Goal: Transaction & Acquisition: Purchase product/service

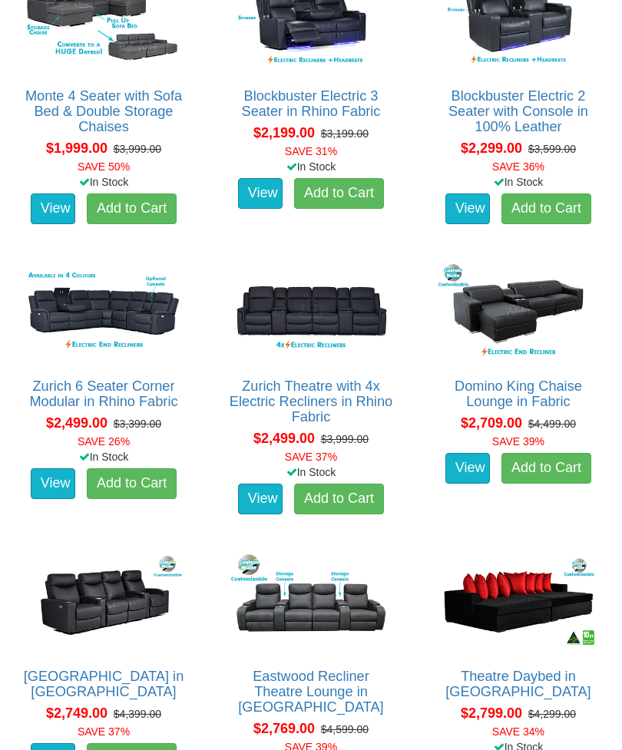
scroll to position [1349, 0]
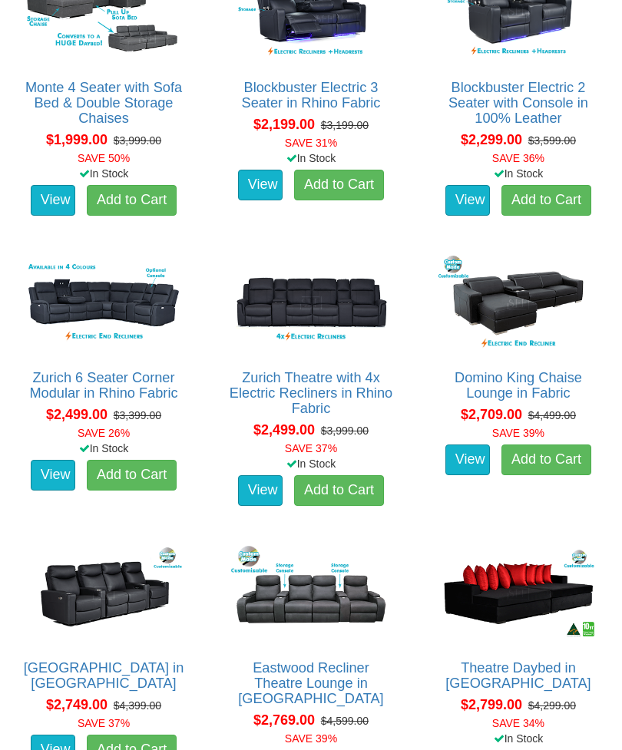
click at [160, 378] on link "Zurich 6 Seater Corner Modular in Rhino Fabric" at bounding box center [103, 385] width 148 height 31
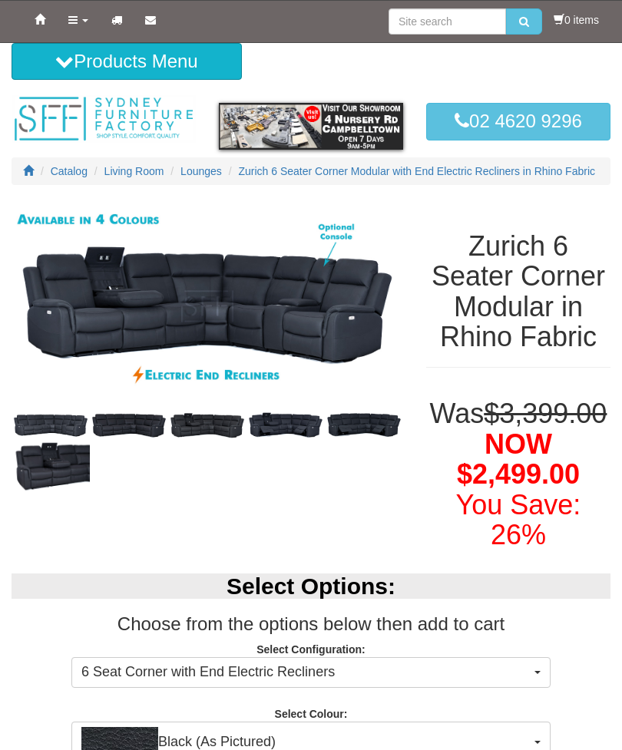
click at [58, 434] on img at bounding box center [51, 425] width 78 height 27
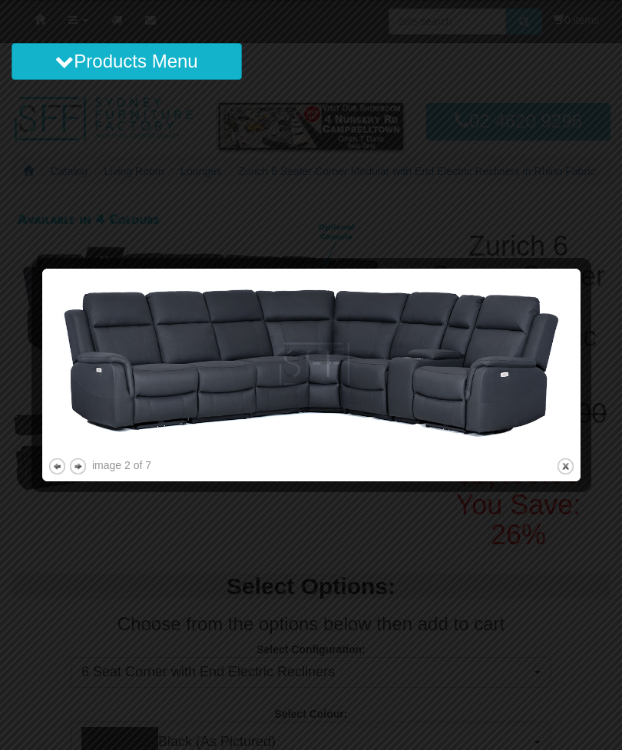
click at [84, 466] on button "next" at bounding box center [77, 466] width 19 height 19
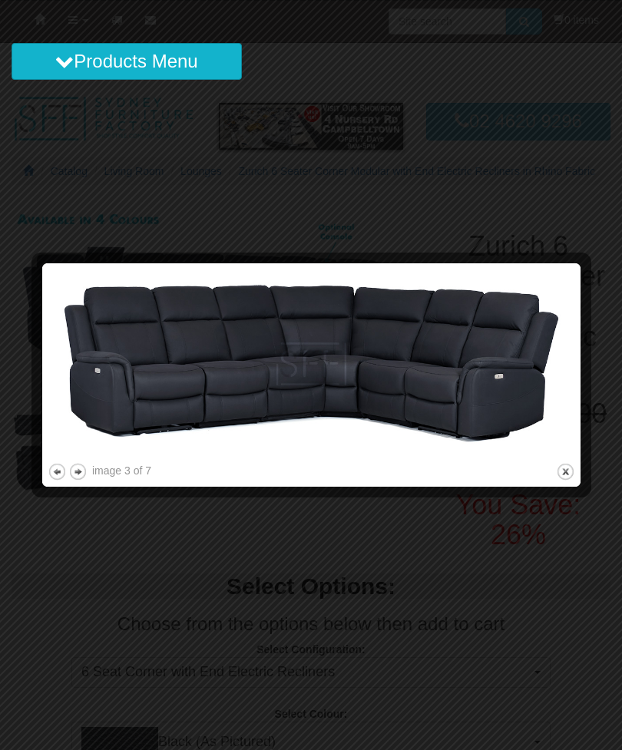
click at [84, 472] on button "next" at bounding box center [77, 471] width 19 height 19
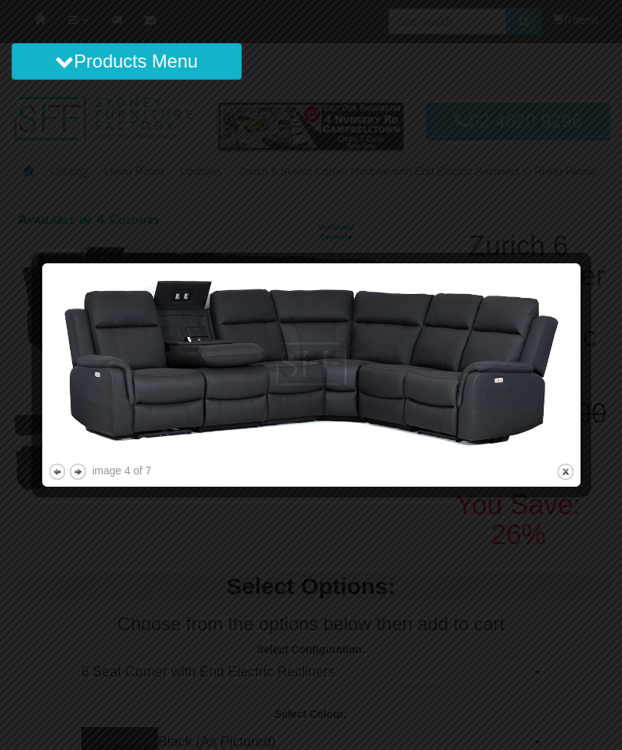
click at [84, 473] on button "next" at bounding box center [77, 471] width 19 height 19
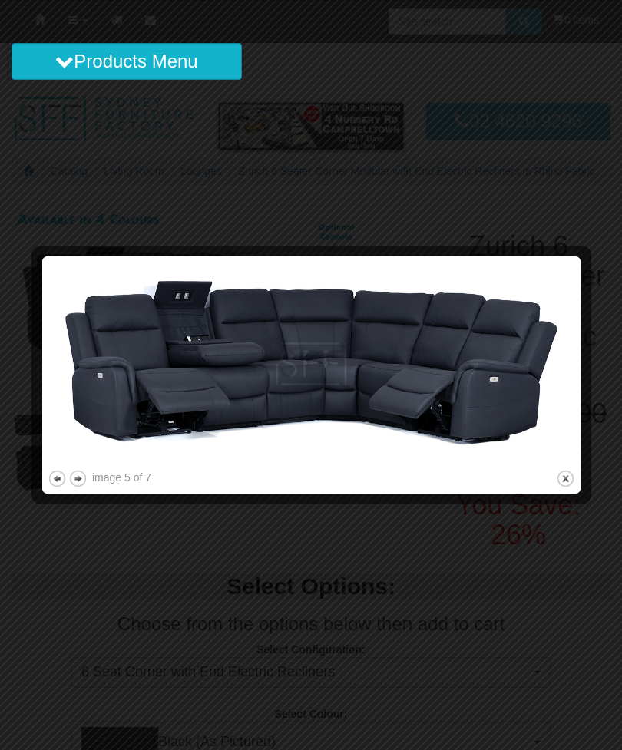
click at [82, 477] on button "next" at bounding box center [77, 478] width 19 height 19
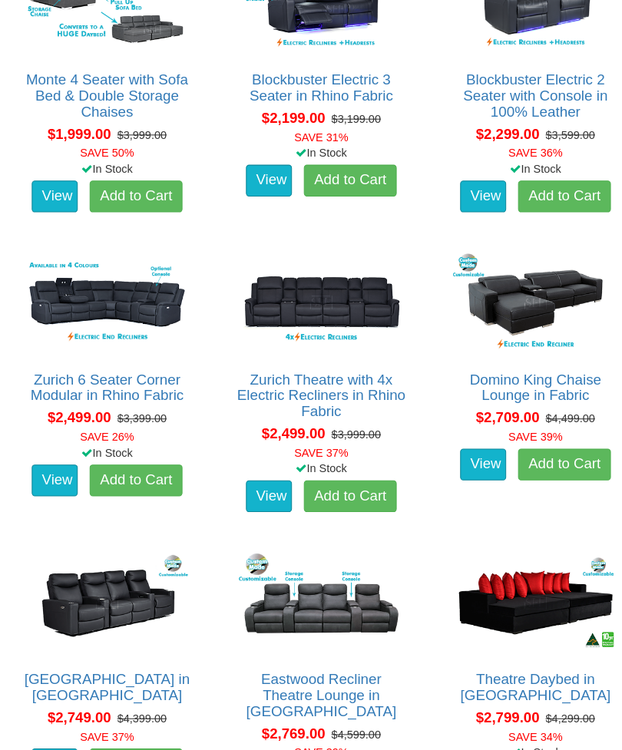
scroll to position [1363, 0]
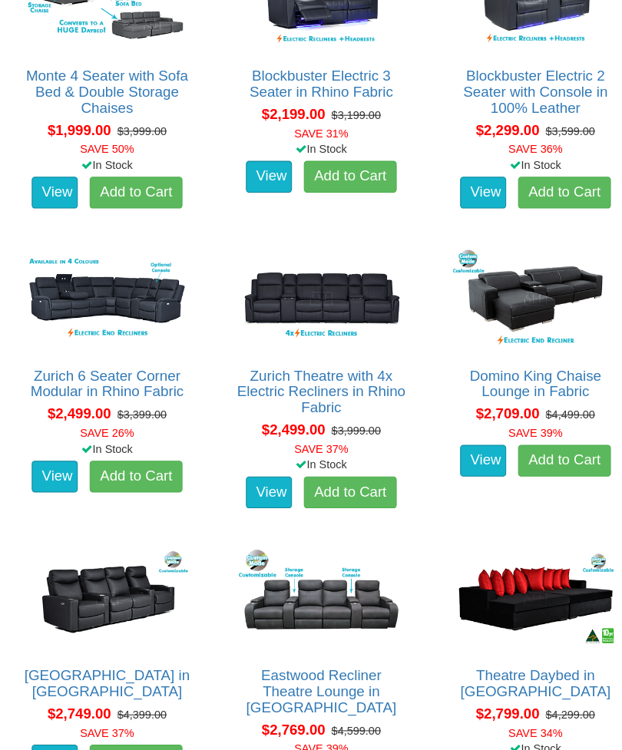
click at [142, 367] on link "Zurich 6 Seater Corner Modular in Rhino Fabric" at bounding box center [103, 371] width 148 height 31
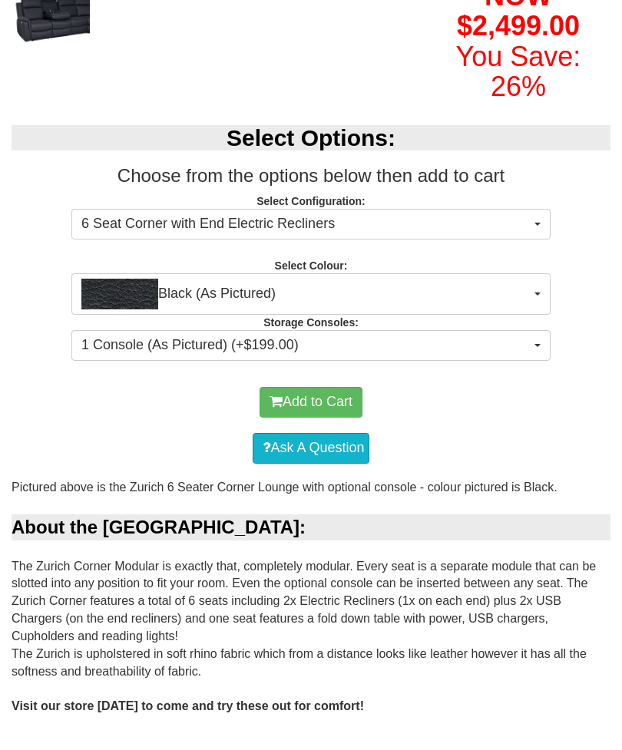
scroll to position [448, 0]
click at [534, 315] on button "Black (As Pictured)" at bounding box center [310, 293] width 479 height 41
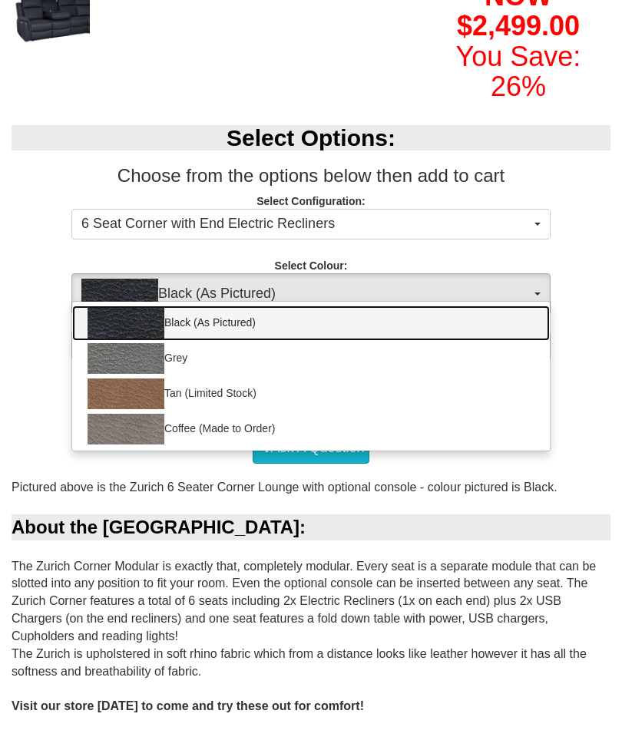
click at [471, 341] on link "Black (As Pictured)" at bounding box center [311, 323] width 478 height 35
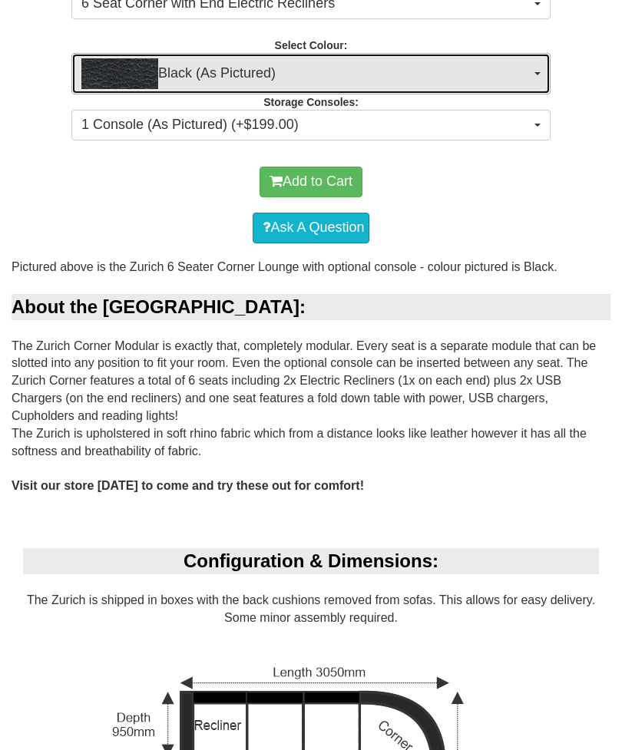
scroll to position [669, 0]
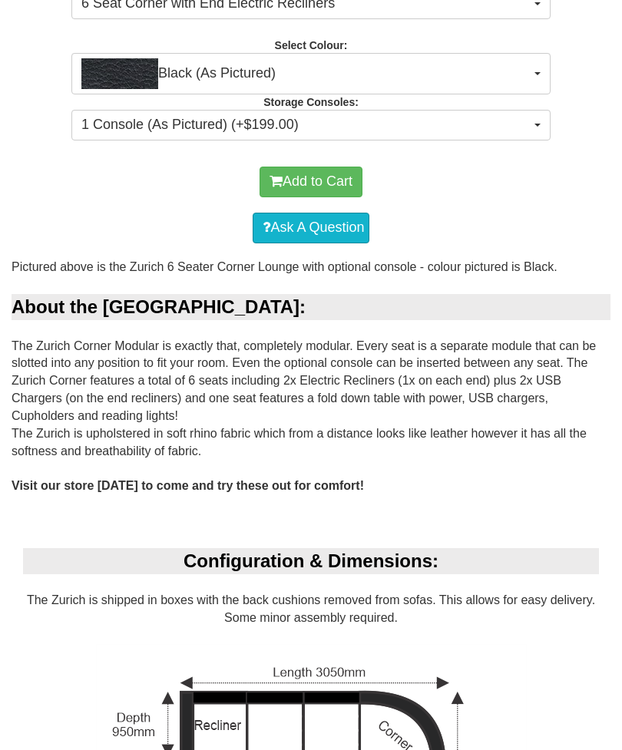
click at [329, 197] on button "Add to Cart" at bounding box center [310, 182] width 103 height 31
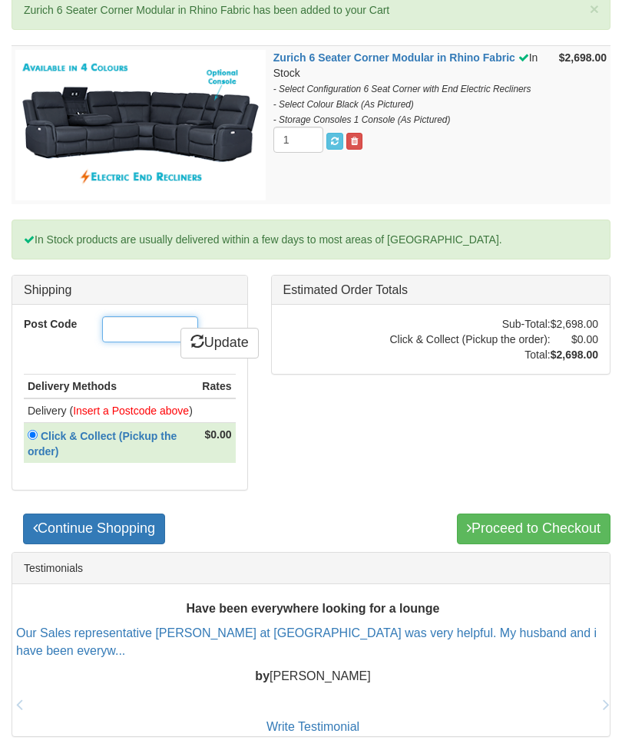
click at [137, 334] on input "Post Code" at bounding box center [150, 329] width 96 height 26
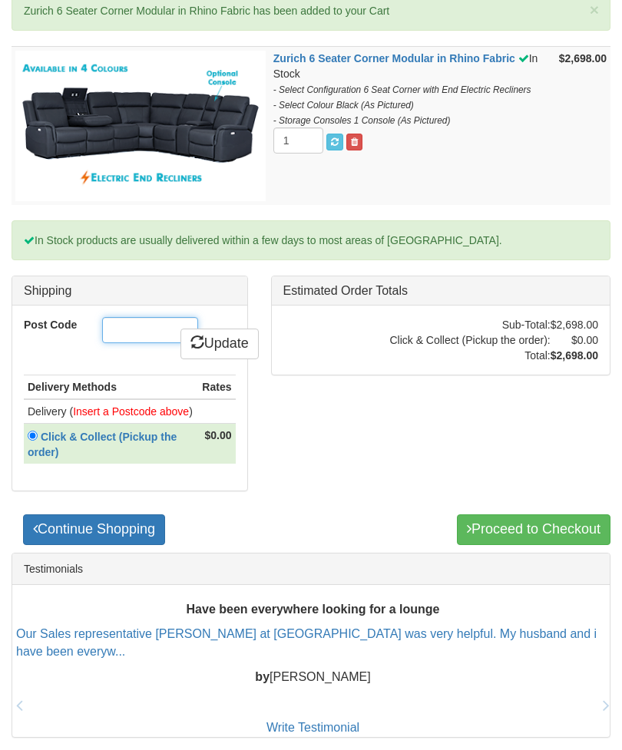
type input "2580"
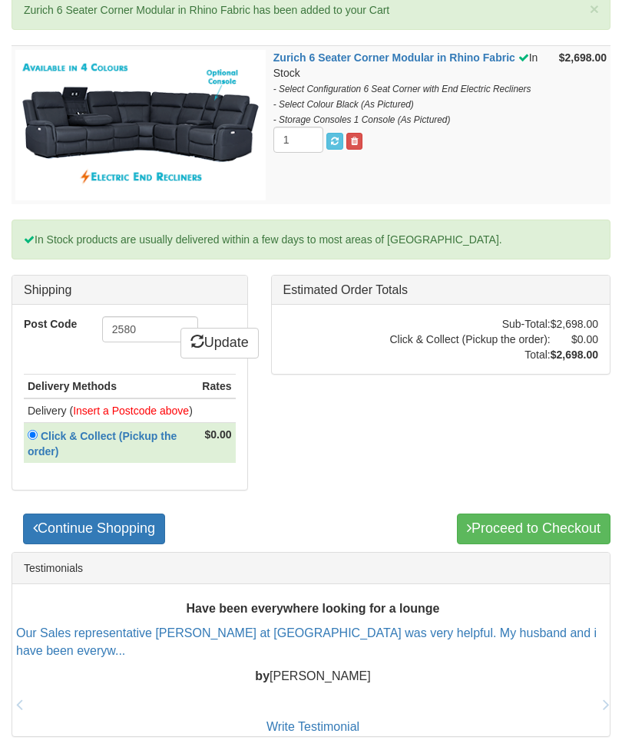
scroll to position [302, 0]
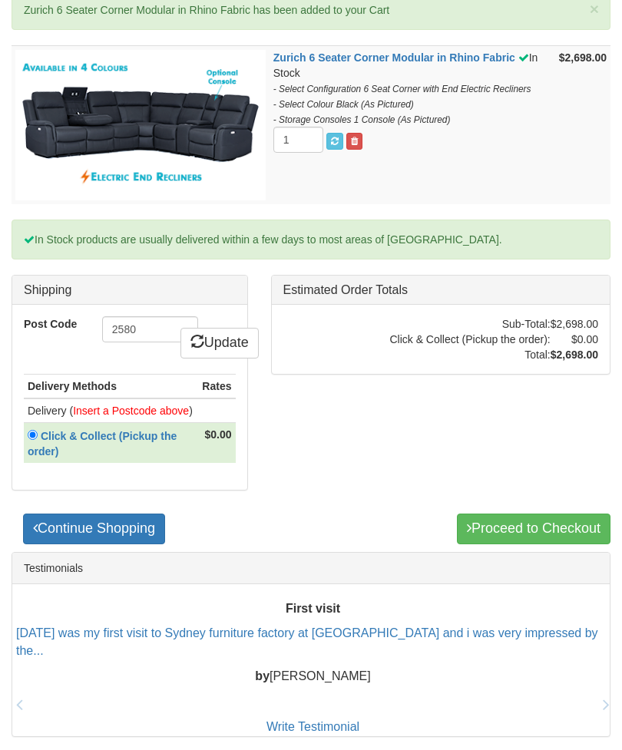
click at [227, 340] on link "Update" at bounding box center [219, 343] width 78 height 31
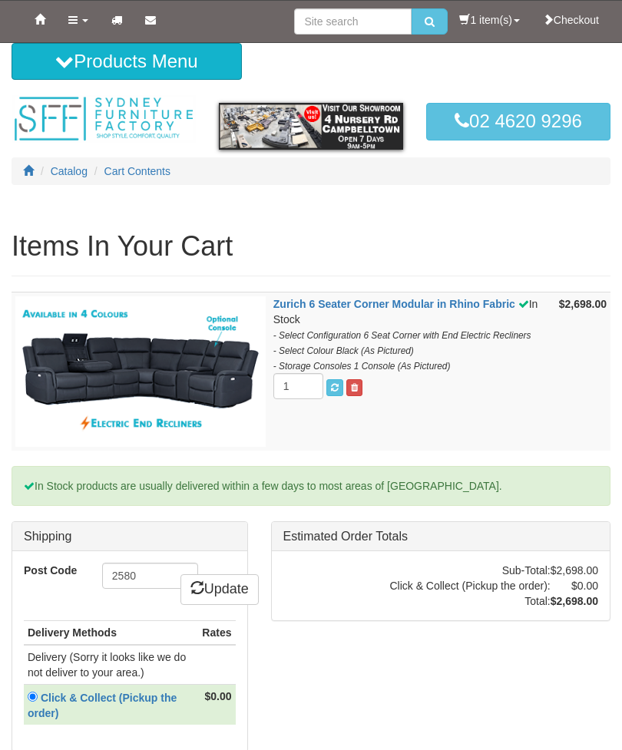
scroll to position [351, 0]
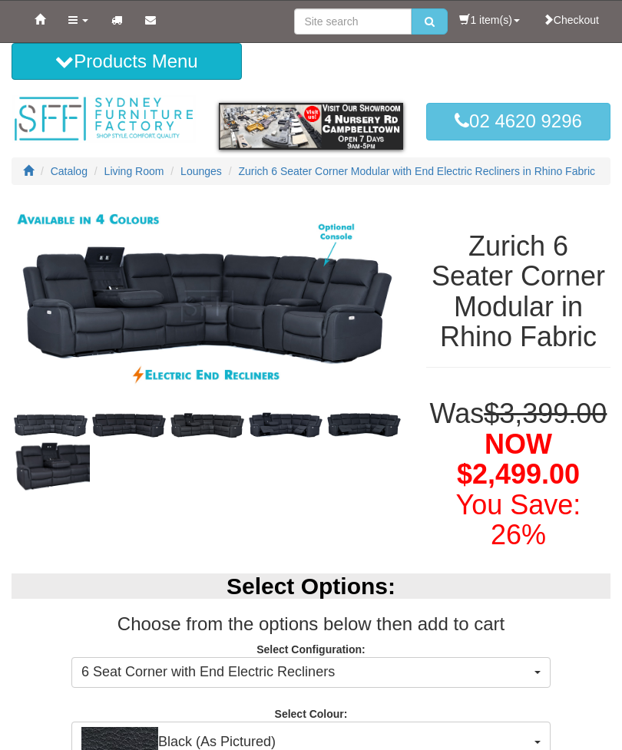
scroll to position [669, 0]
